Goal: Information Seeking & Learning: Learn about a topic

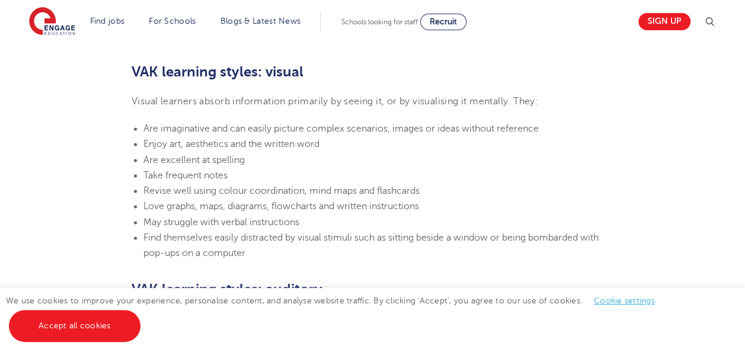
scroll to position [826, 0]
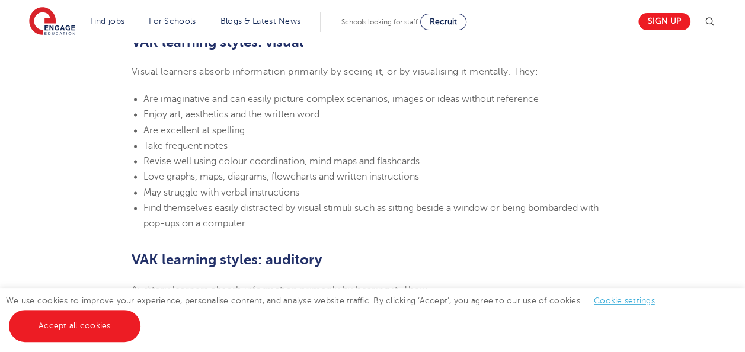
click at [290, 138] on li "Take frequent notes" at bounding box center [378, 145] width 470 height 15
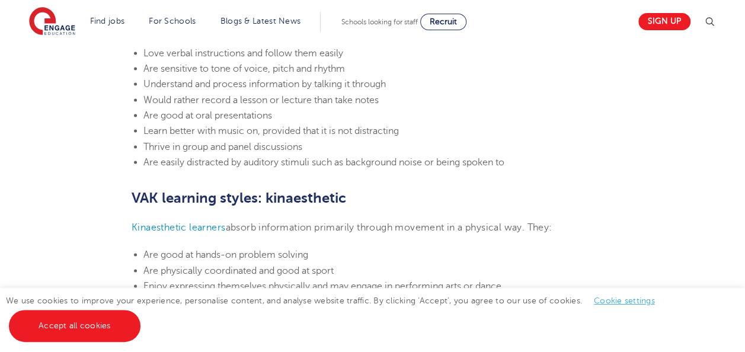
scroll to position [1092, 0]
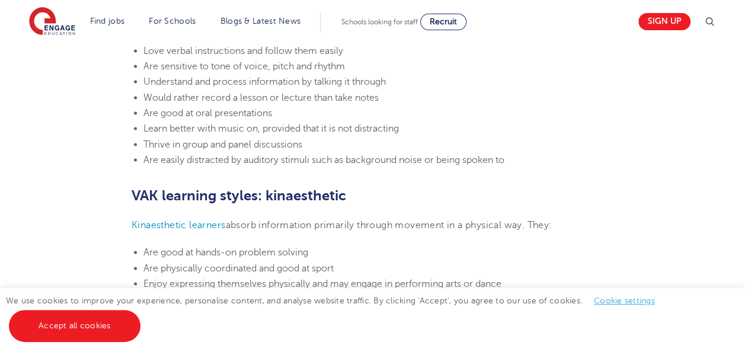
click at [290, 139] on span "Thrive in group and panel discussions" at bounding box center [222, 144] width 159 height 11
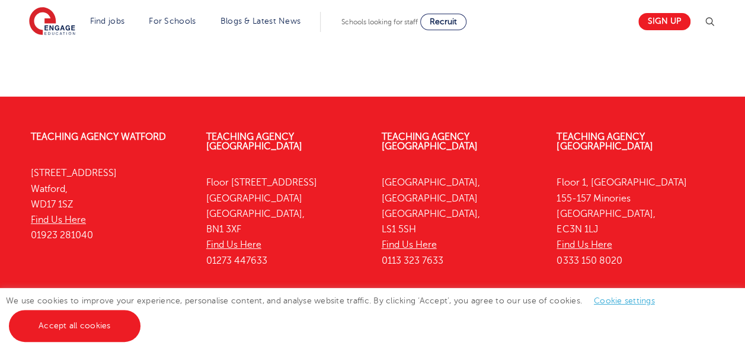
scroll to position [2333, 0]
